Goal: Task Accomplishment & Management: Use online tool/utility

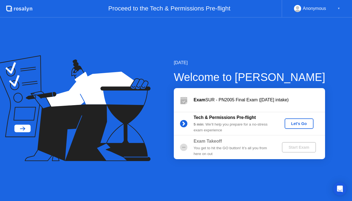
click at [294, 126] on div "Let's Go" at bounding box center [299, 123] width 24 height 4
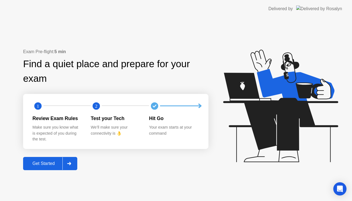
click at [43, 166] on div "Get Started" at bounding box center [44, 163] width 38 height 5
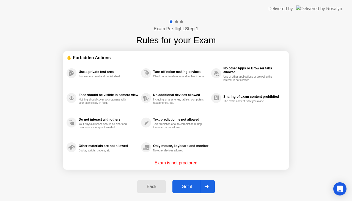
click at [179, 186] on div "Got it" at bounding box center [187, 186] width 26 height 5
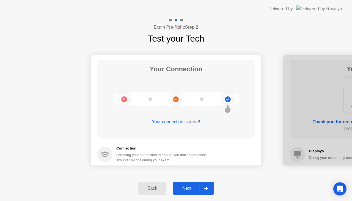
click at [181, 186] on div "Next" at bounding box center [187, 188] width 24 height 5
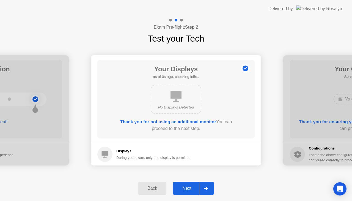
click at [181, 186] on div "Next" at bounding box center [187, 188] width 24 height 5
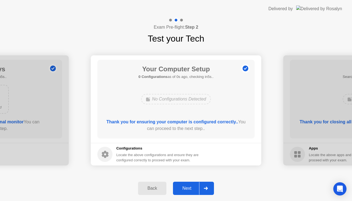
click at [181, 186] on div "Next" at bounding box center [187, 188] width 24 height 5
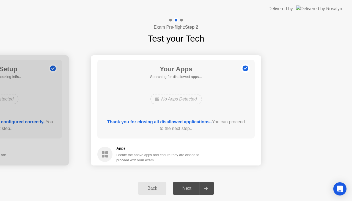
click at [181, 186] on div "Next" at bounding box center [187, 188] width 24 height 5
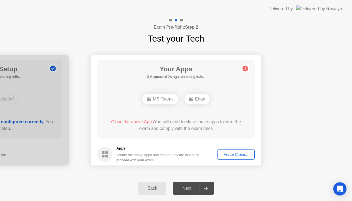
click at [228, 152] on div "Force Close..." at bounding box center [236, 154] width 34 height 4
click at [230, 154] on div "Force Close..." at bounding box center [236, 154] width 34 height 4
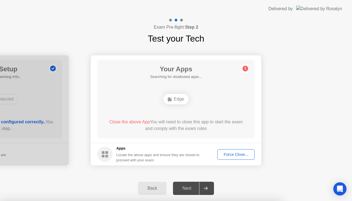
click at [224, 153] on div "Force Close..." at bounding box center [236, 154] width 34 height 4
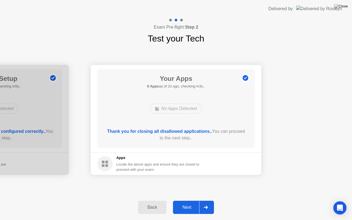
click at [187, 201] on div "Next" at bounding box center [187, 207] width 24 height 5
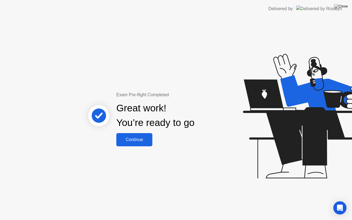
click at [139, 142] on div "Continue" at bounding box center [134, 139] width 33 height 5
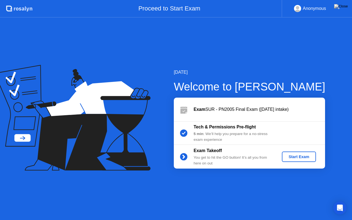
click at [306, 159] on div "Start Exam" at bounding box center [298, 157] width 29 height 4
